Goal: Communication & Community: Ask a question

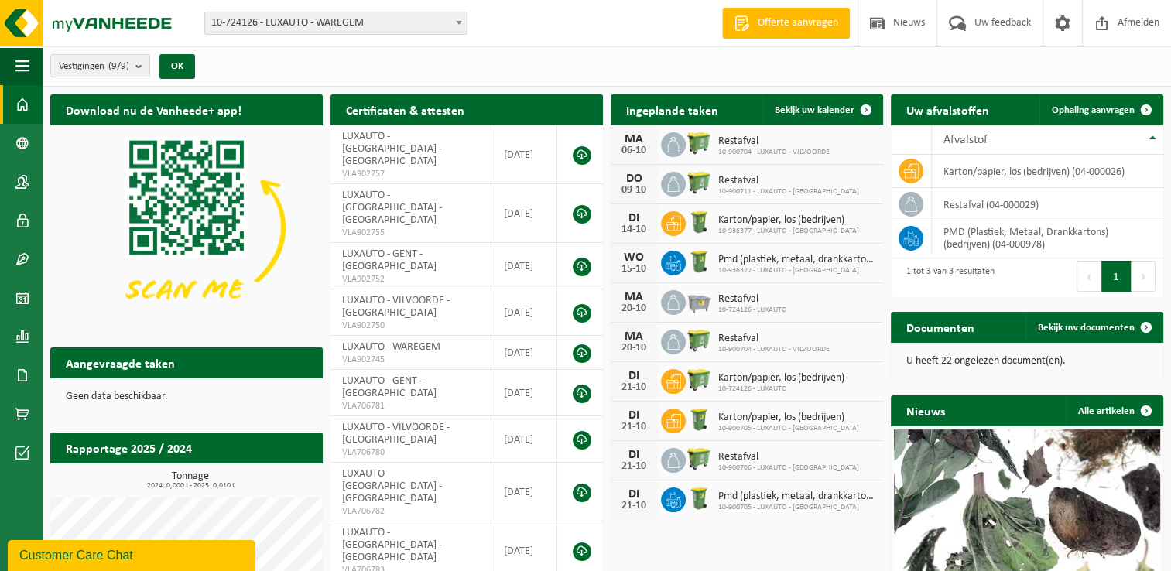
click at [155, 560] on div "Customer Care Chat" at bounding box center [131, 555] width 224 height 19
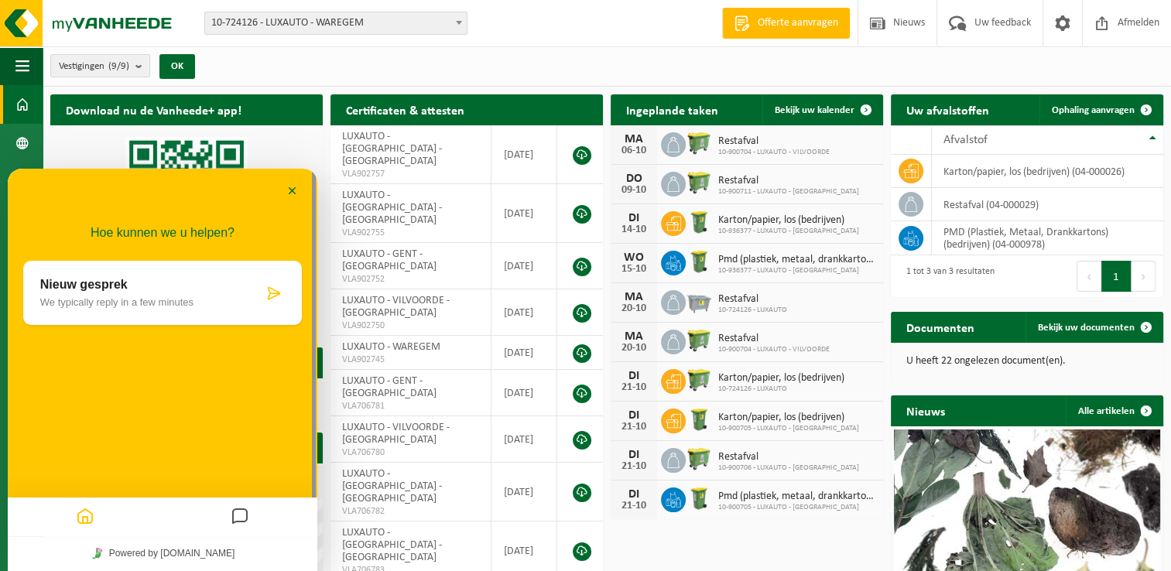
click at [214, 285] on p "Nieuw gesprek" at bounding box center [151, 285] width 223 height 14
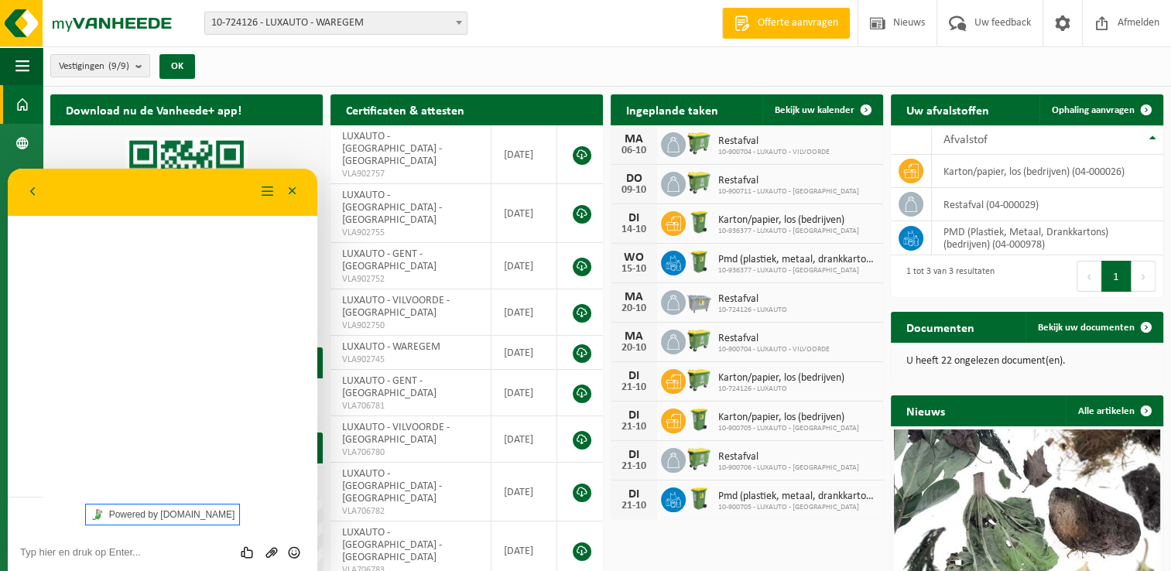
click at [214, 515] on link "Powered by [DOMAIN_NAME]" at bounding box center [163, 515] width 154 height 20
click at [98, 276] on div "Hoe kunnen we u helpen? Nieuw gesprek We typically reply in a few minutes" at bounding box center [163, 333] width 310 height 328
click at [118, 553] on textarea at bounding box center [162, 552] width 285 height 12
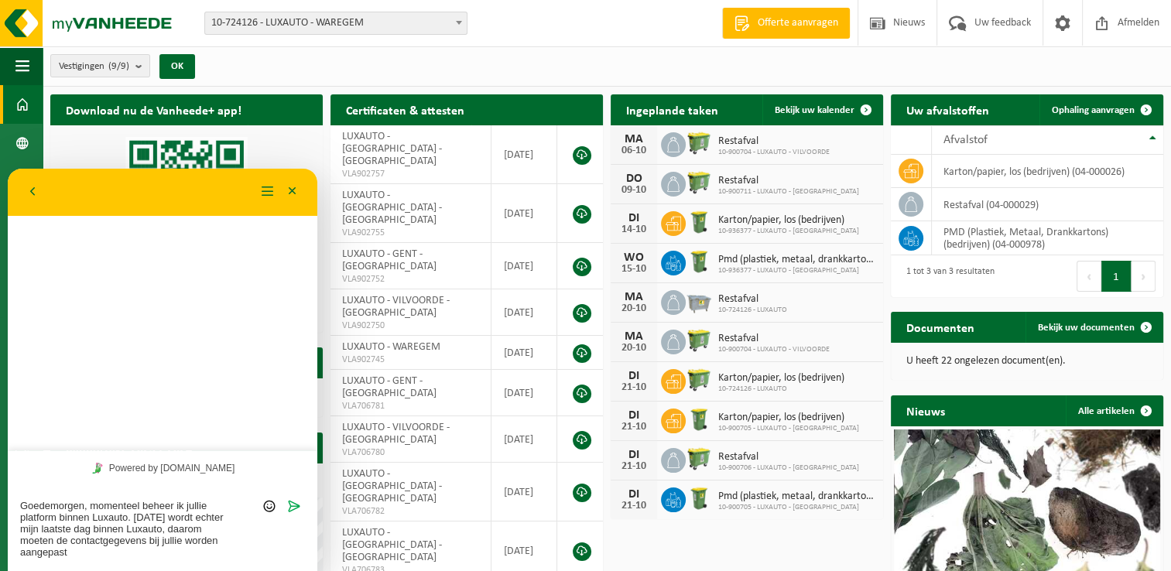
type textarea "Goedemorgen, momenteel beheer ik jullie platform binnen Luxauto. [DATE] wordt e…"
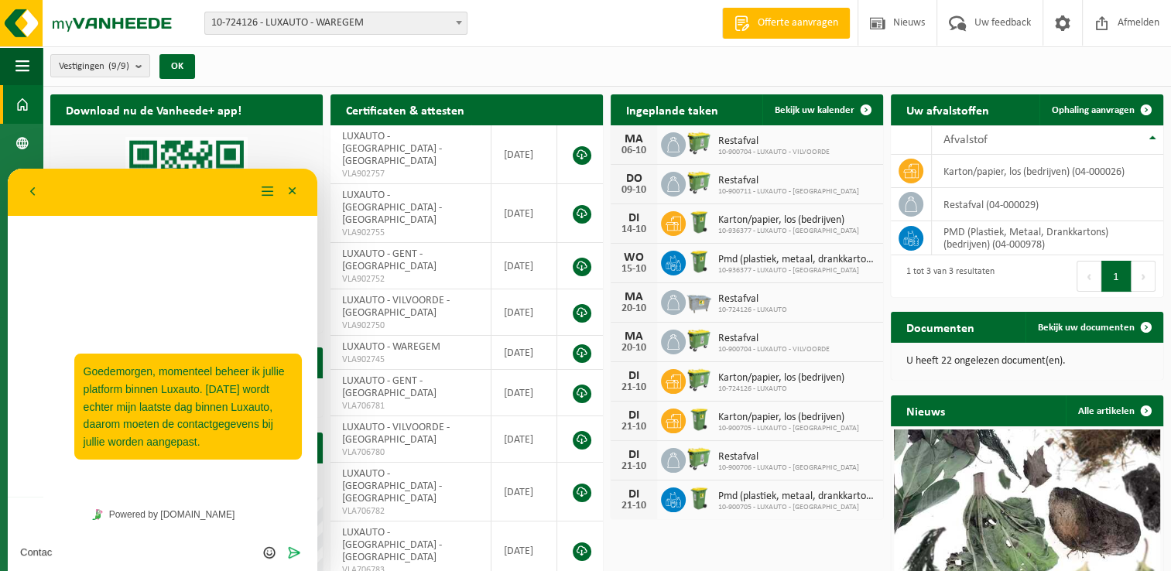
click at [256, 311] on div "11:20 Goedemorgen, momenteel beheer ik jullie platform binnen Luxauto. 14 oktob…" at bounding box center [163, 356] width 310 height 282
click at [74, 553] on textarea "Contac" at bounding box center [162, 552] width 285 height 12
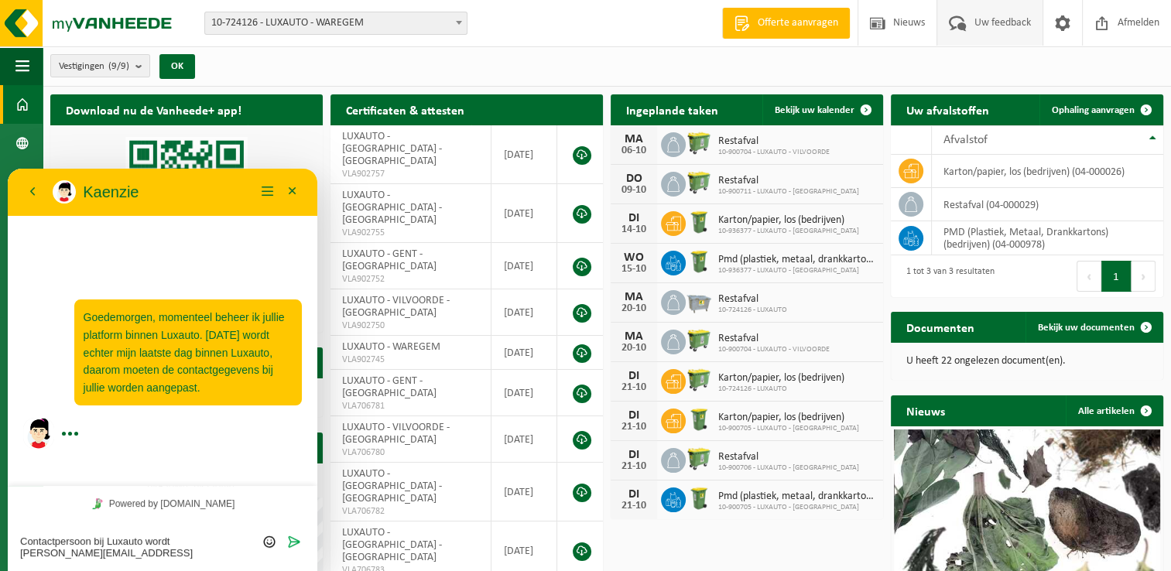
type textarea "Contactpersoon bij Luxauto wordt e.frickelo@luxauto.be"
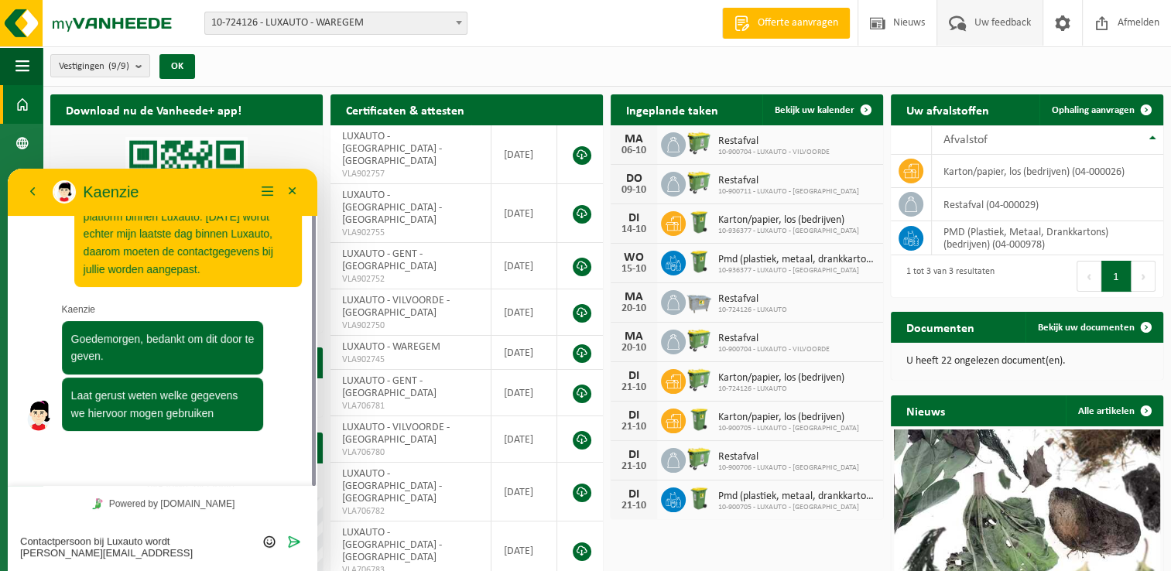
scroll to position [50, 0]
click at [136, 554] on textarea "Contactpersoon bij Luxauto wordt e.frickelo@luxauto.be" at bounding box center [162, 547] width 285 height 23
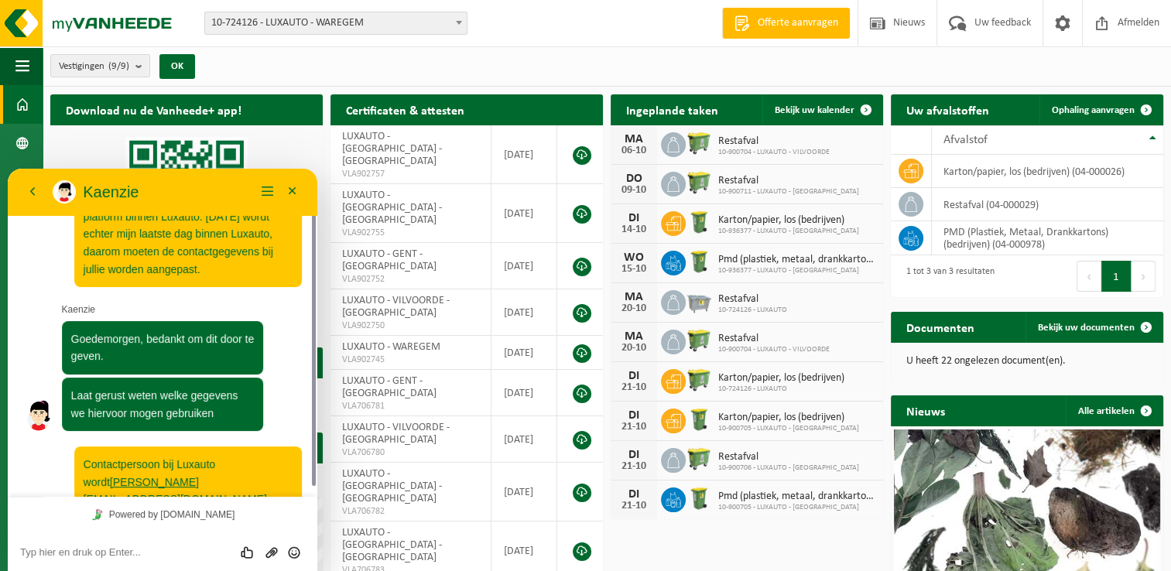
scroll to position [65, 0]
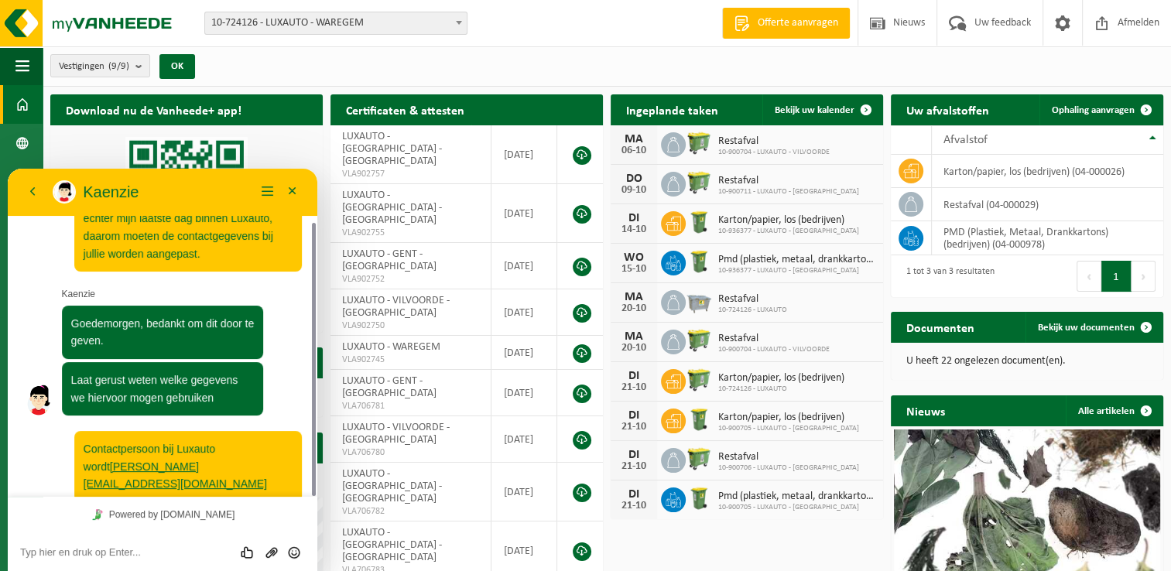
click at [149, 553] on textarea at bounding box center [162, 552] width 285 height 12
type textarea "is er ook een mogelijkheid"
click at [1091, 325] on span "Bekijk uw documenten" at bounding box center [1086, 328] width 97 height 10
